Goal: Browse casually

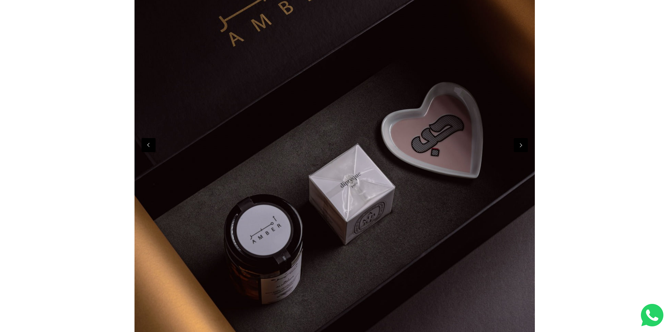
scroll to position [211, 0]
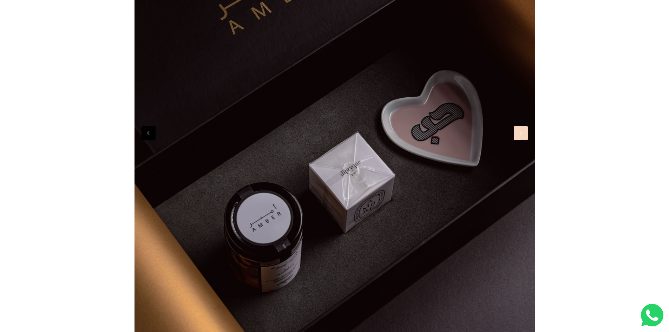
click at [518, 137] on button "Next" at bounding box center [521, 133] width 14 height 14
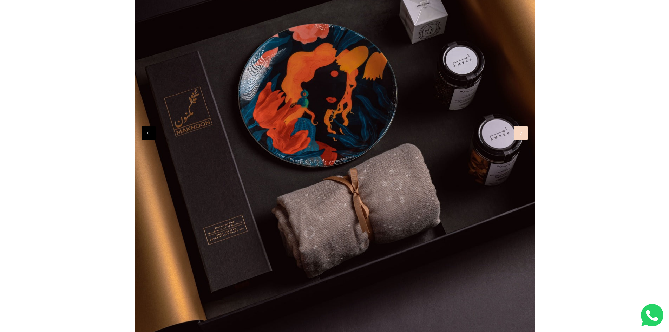
click at [518, 137] on button "Next" at bounding box center [521, 133] width 14 height 14
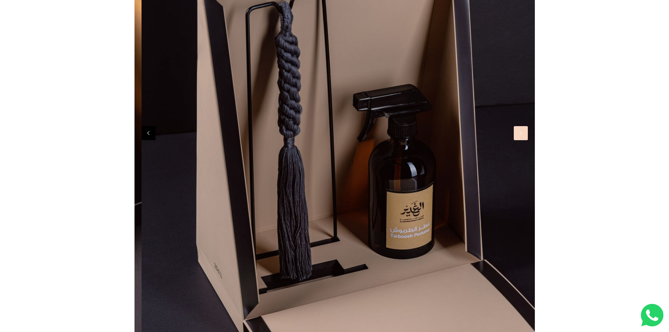
scroll to position [0, 1201]
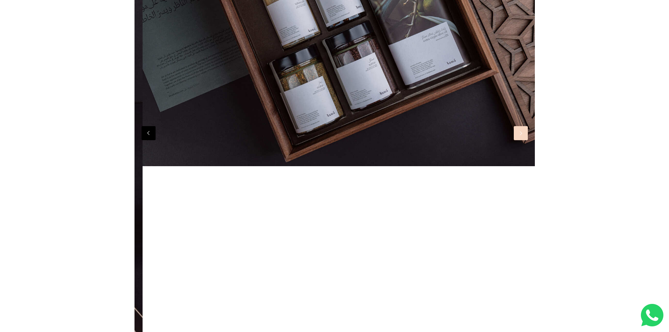
click at [518, 137] on button "Next" at bounding box center [521, 133] width 14 height 14
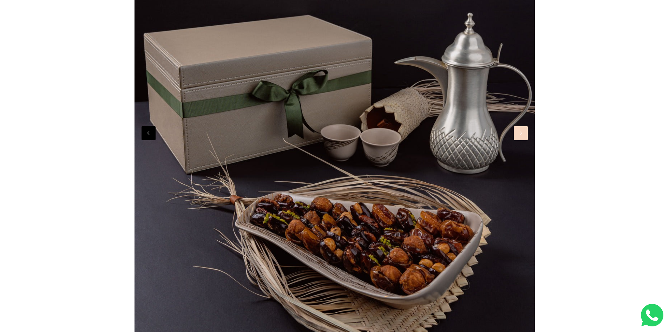
click at [518, 137] on button "Next" at bounding box center [521, 133] width 14 height 14
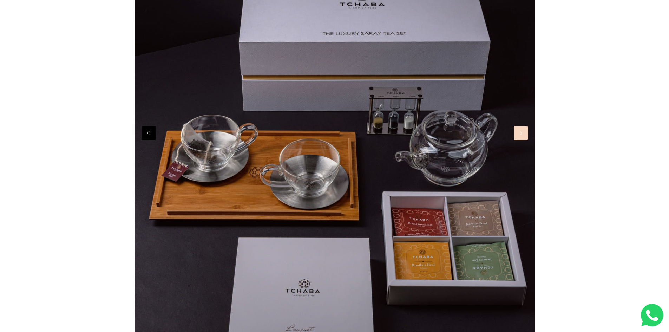
click at [518, 137] on button "Next" at bounding box center [521, 133] width 14 height 14
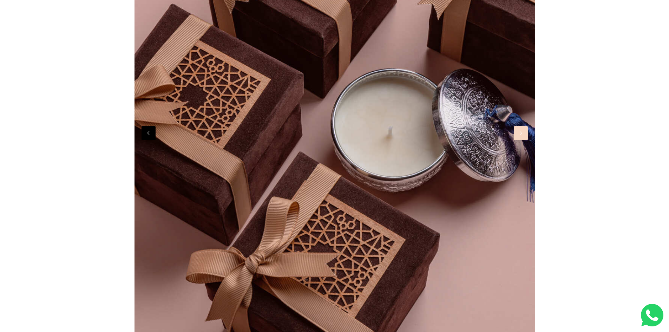
click at [518, 137] on button "Next" at bounding box center [521, 133] width 14 height 14
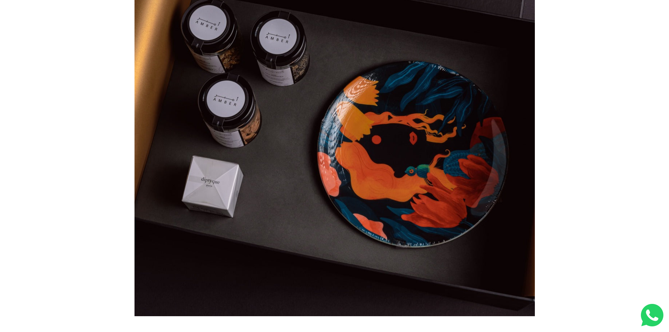
scroll to position [211, 0]
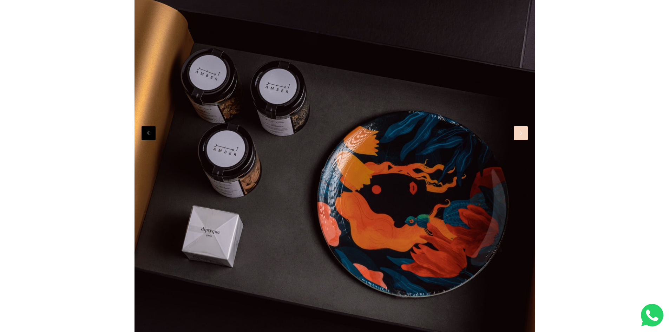
click at [521, 137] on button "Next" at bounding box center [521, 133] width 14 height 14
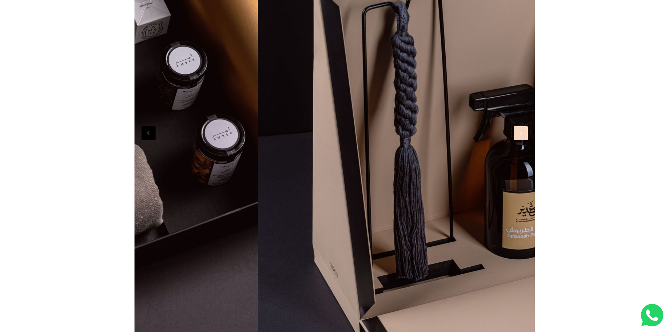
scroll to position [0, 1201]
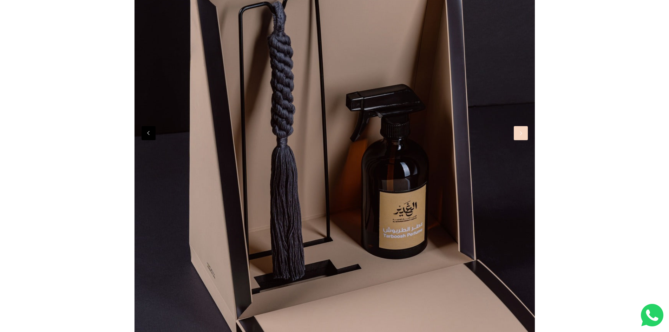
click at [525, 137] on button "Next" at bounding box center [521, 133] width 14 height 14
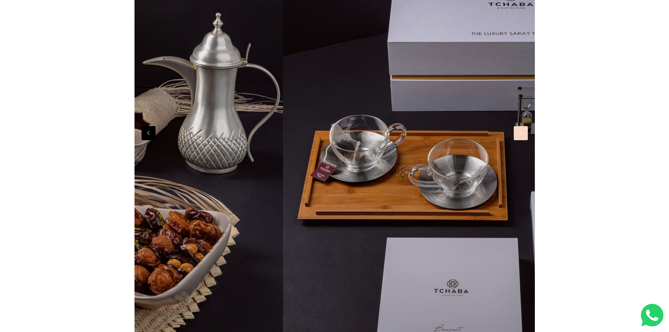
scroll to position [0, 2402]
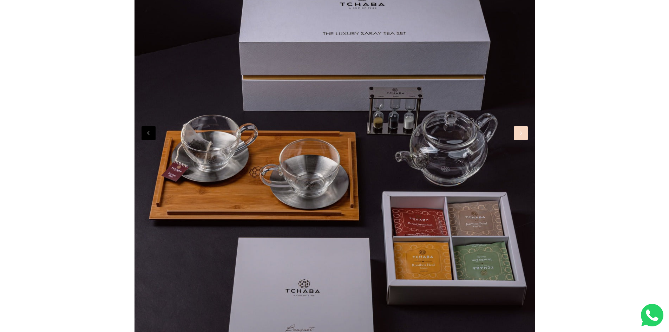
click at [527, 132] on button "Next" at bounding box center [521, 133] width 14 height 14
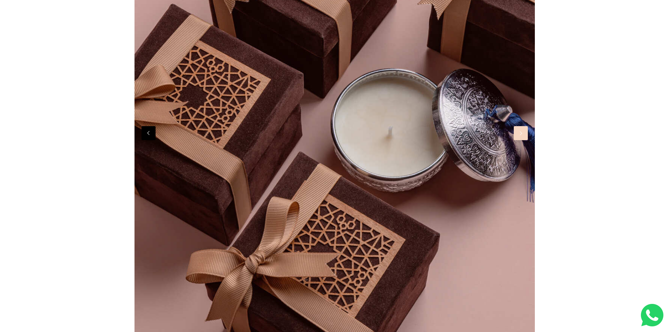
click at [527, 132] on button "Next" at bounding box center [521, 133] width 14 height 14
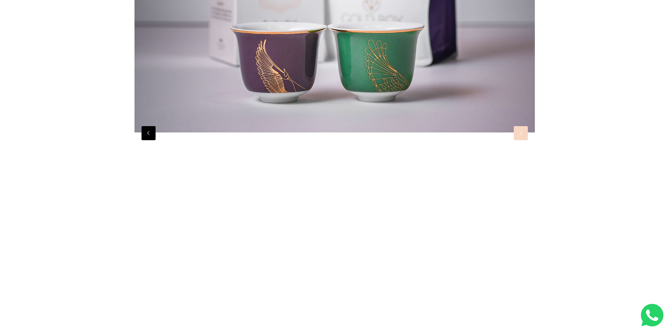
scroll to position [0, 3603]
click at [527, 132] on button "Next" at bounding box center [521, 133] width 14 height 14
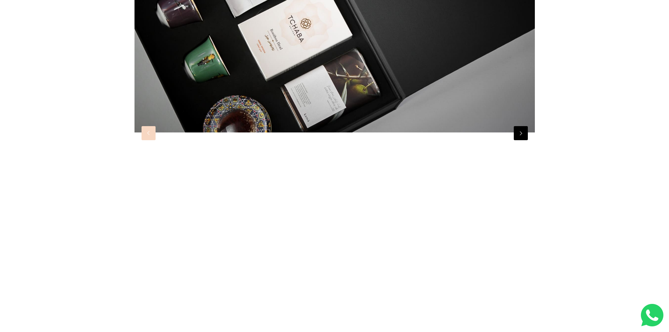
click at [151, 138] on button "Previous" at bounding box center [149, 133] width 14 height 14
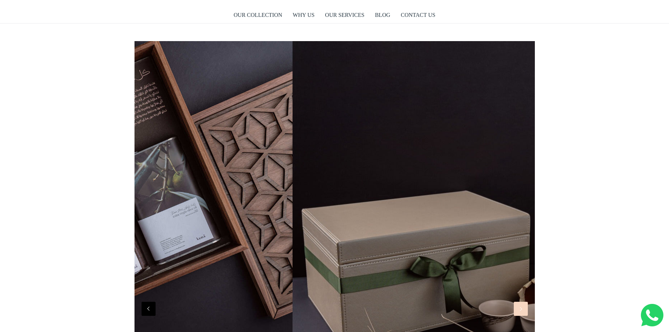
click at [525, 314] on button "Next" at bounding box center [521, 309] width 14 height 14
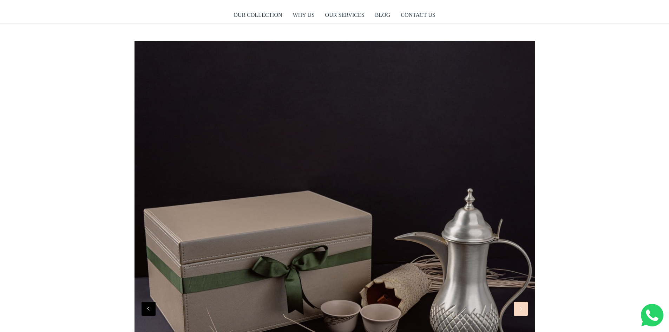
click at [525, 314] on button "Next" at bounding box center [521, 309] width 14 height 14
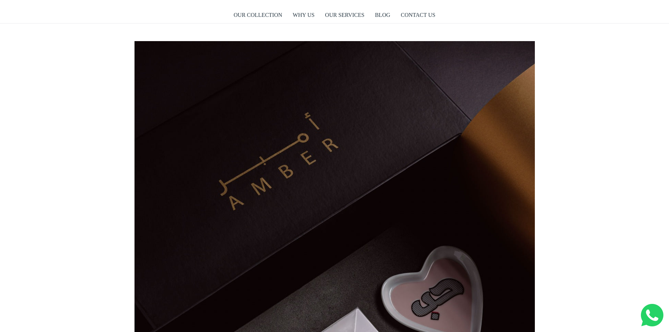
scroll to position [0, 645]
